Goal: Navigation & Orientation: Find specific page/section

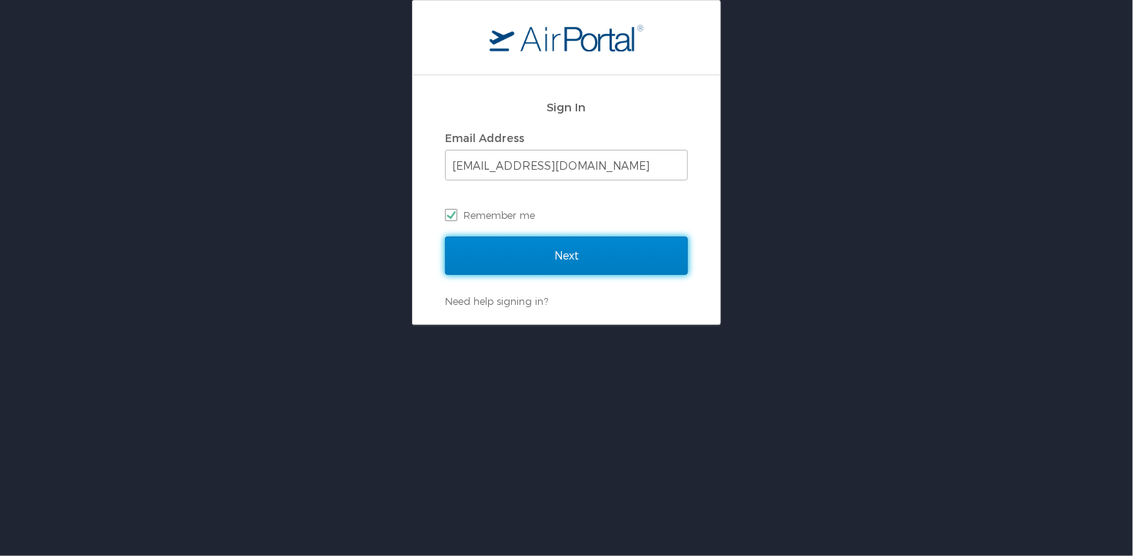
click at [579, 256] on input "Next" at bounding box center [566, 256] width 243 height 38
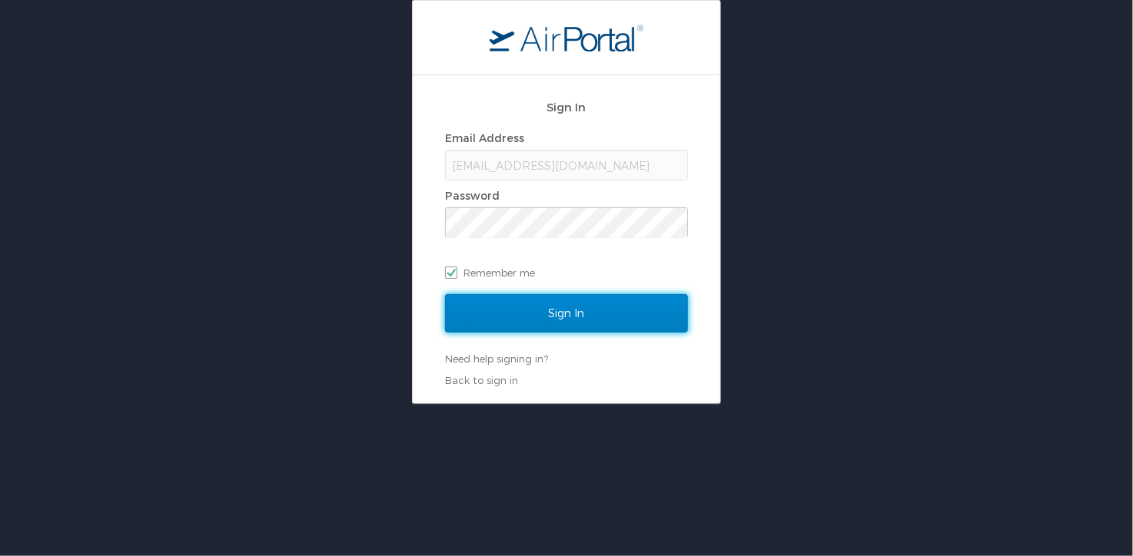
click at [550, 307] on input "Sign In" at bounding box center [566, 313] width 243 height 38
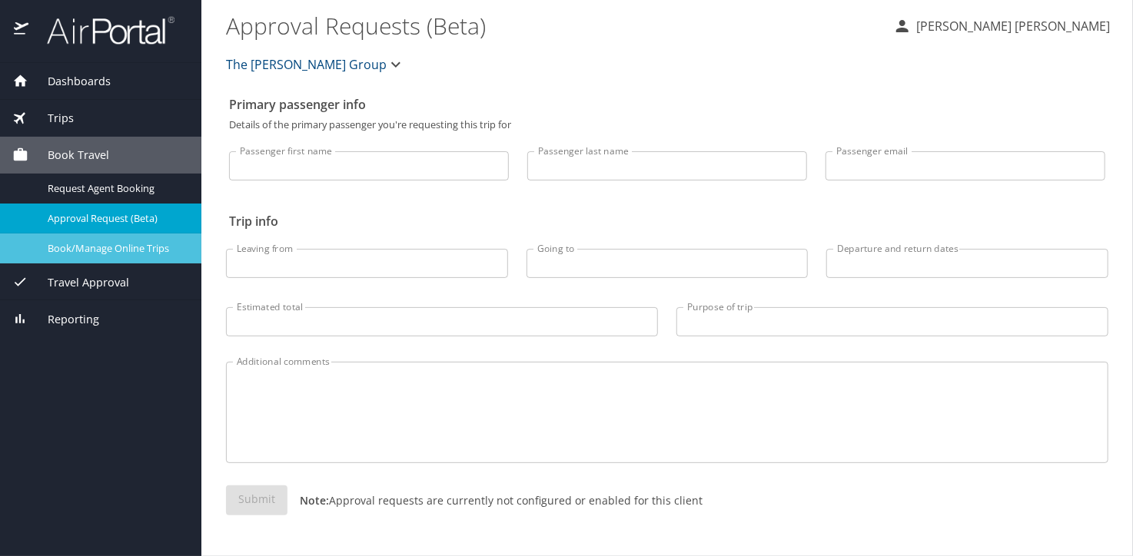
click at [61, 248] on span "Book/Manage Online Trips" at bounding box center [115, 248] width 135 height 15
